Goal: Transaction & Acquisition: Book appointment/travel/reservation

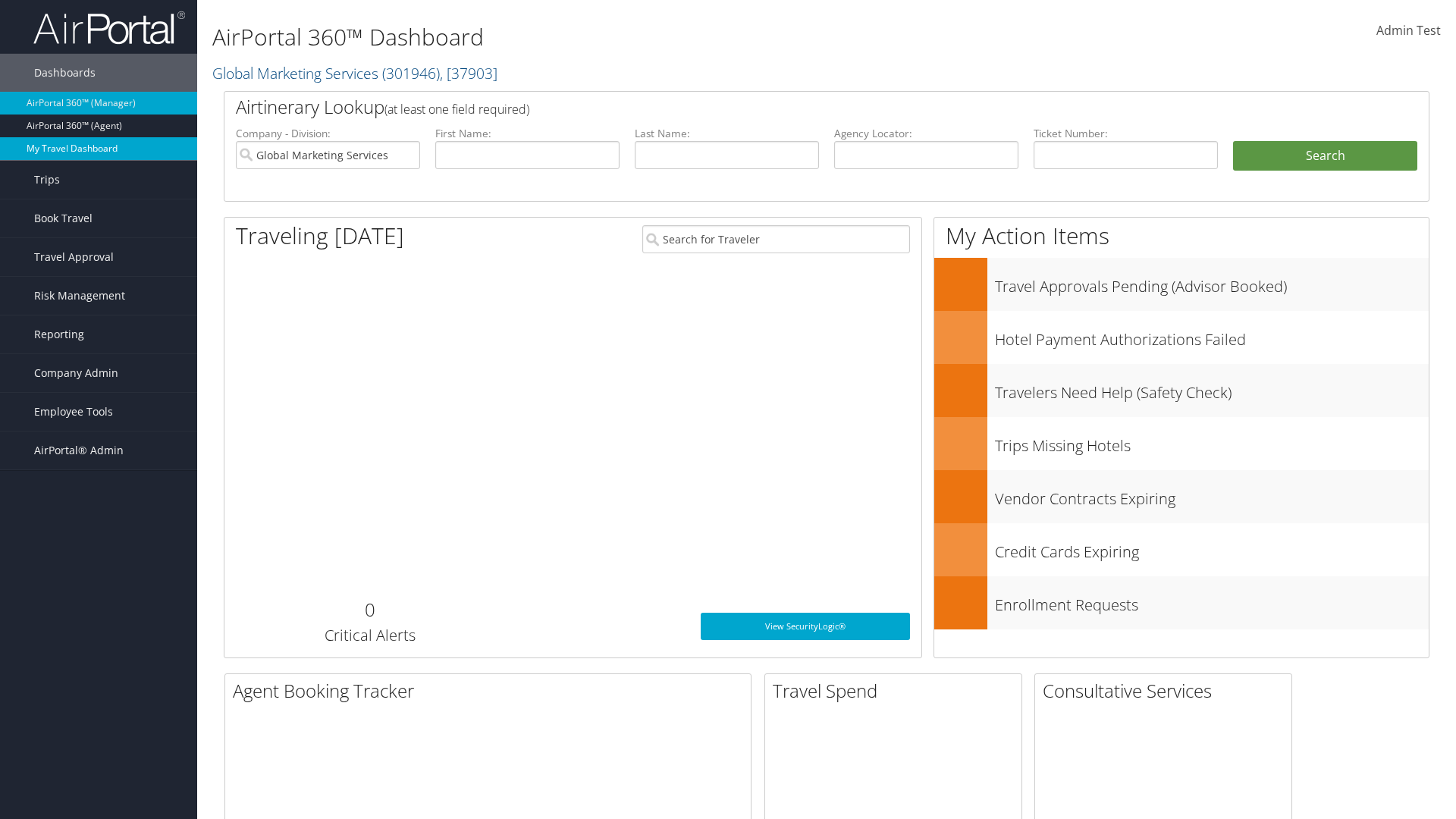
click at [98, 149] on link "My Travel Dashboard" at bounding box center [98, 148] width 197 height 22
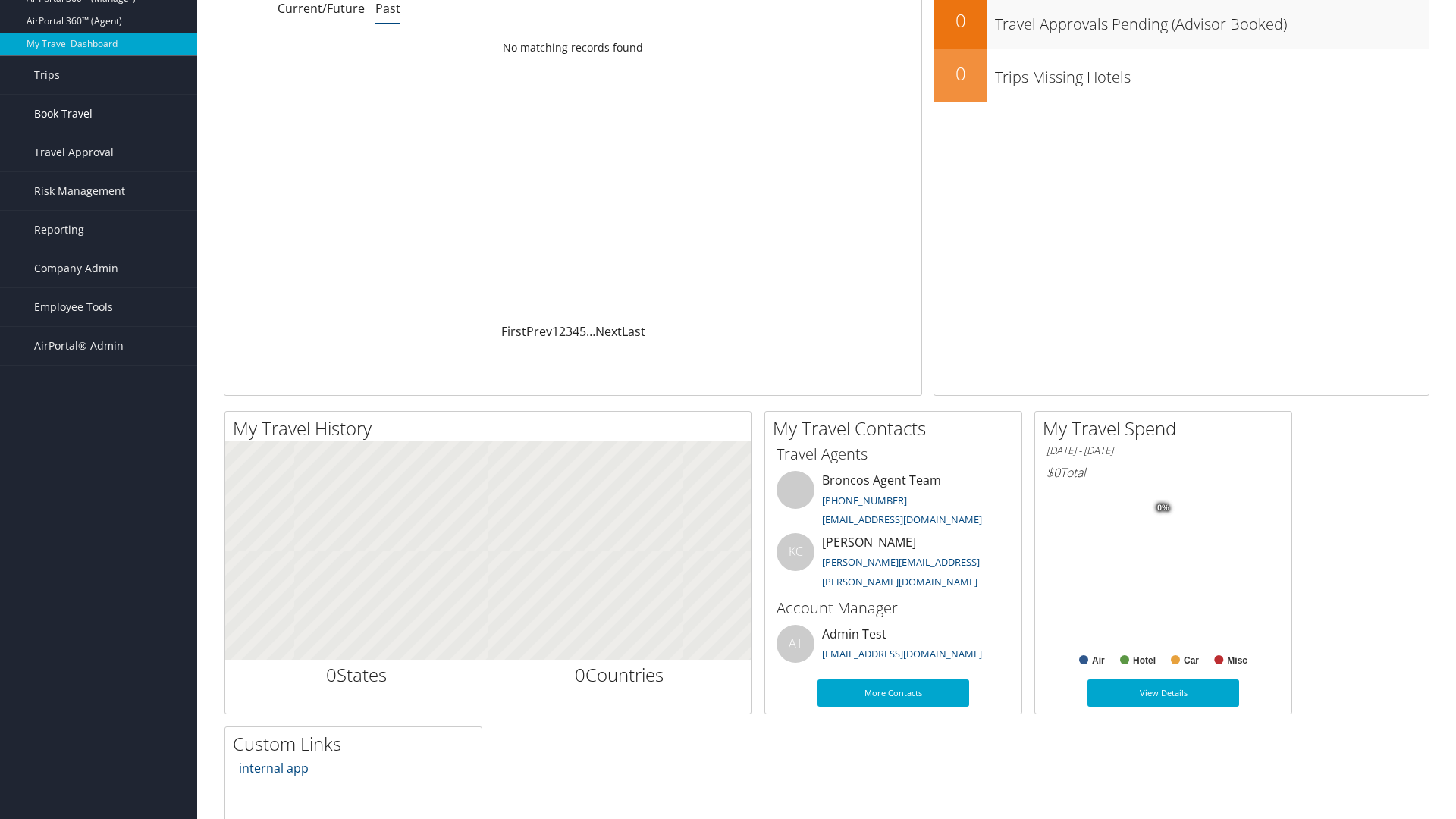
click at [98, 114] on link "Book Travel" at bounding box center [98, 114] width 197 height 38
click at [98, 178] on link "Book/Manage Online Trips" at bounding box center [98, 189] width 197 height 22
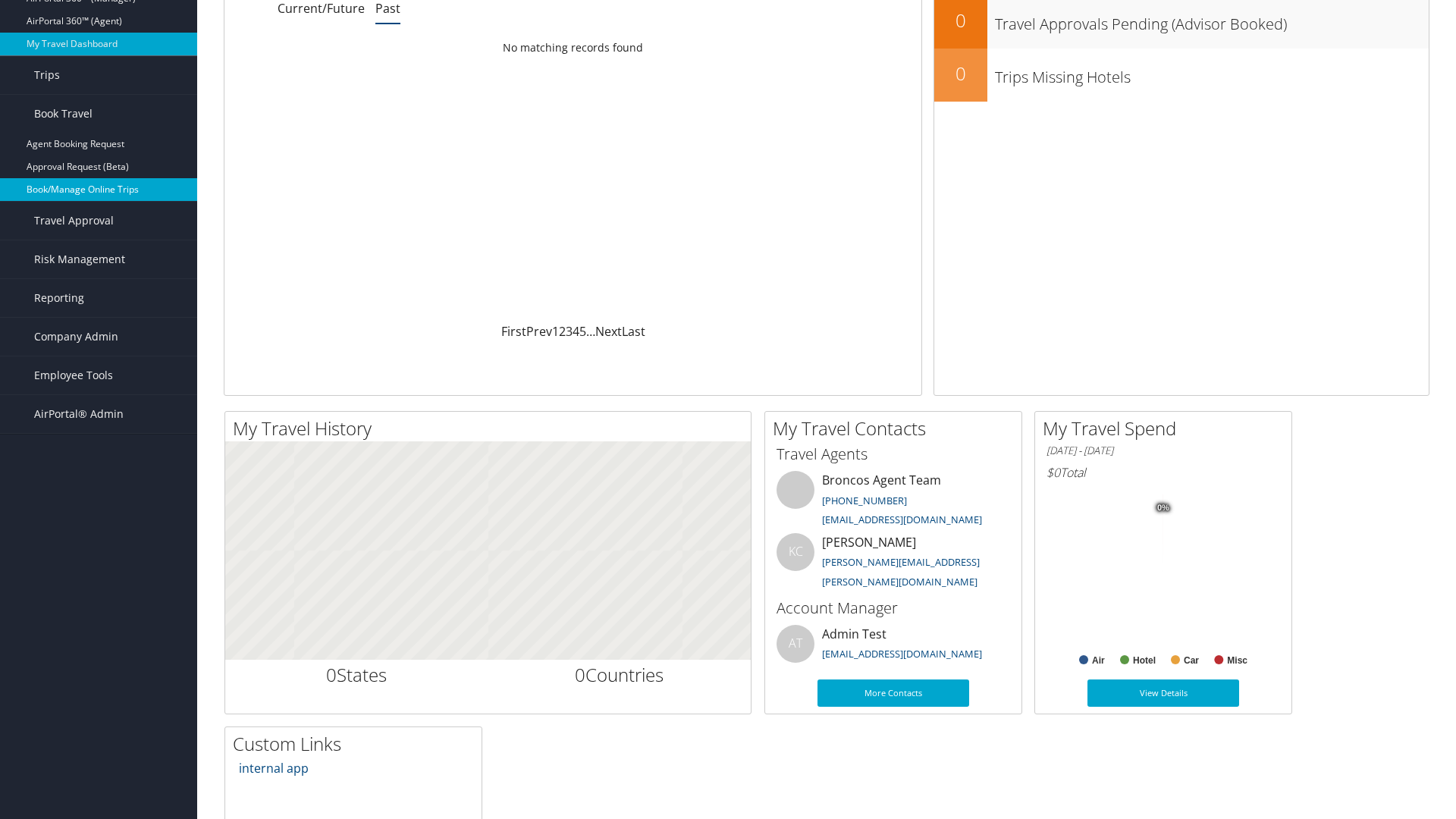
scroll to position [0, 0]
